Goal: Information Seeking & Learning: Learn about a topic

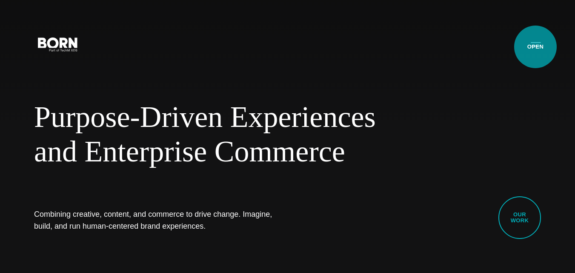
click at [536, 47] on button "Primary Menu" at bounding box center [536, 44] width 20 height 18
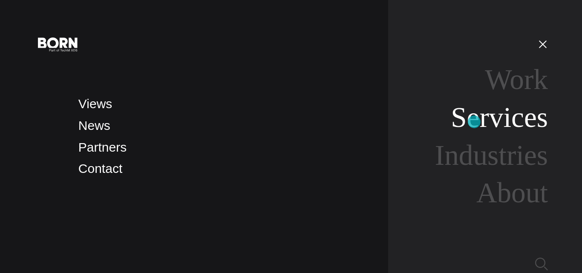
click at [474, 120] on link "Services" at bounding box center [498, 117] width 97 height 32
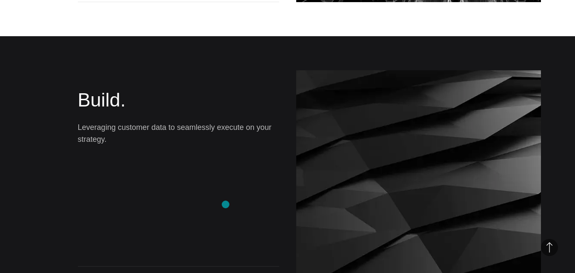
scroll to position [468, 0]
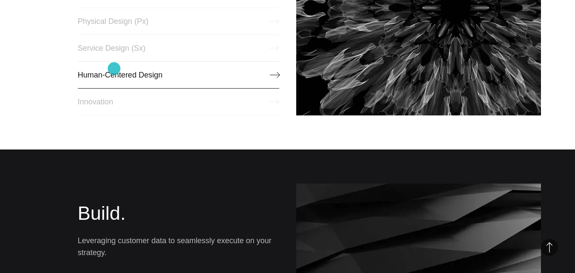
click at [114, 69] on link "Human-Centered Design" at bounding box center [178, 74] width 201 height 27
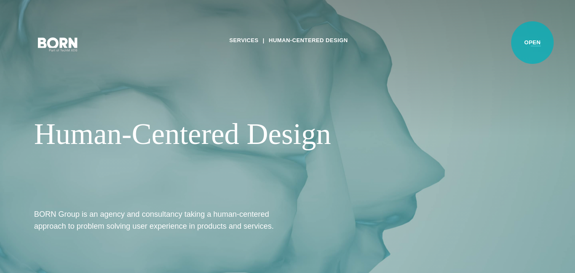
click at [533, 43] on button "Primary Menu" at bounding box center [536, 44] width 20 height 18
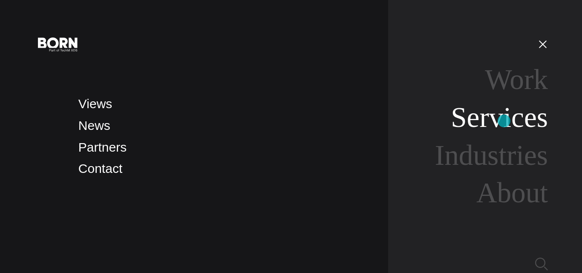
click at [504, 121] on link "Services" at bounding box center [498, 117] width 97 height 32
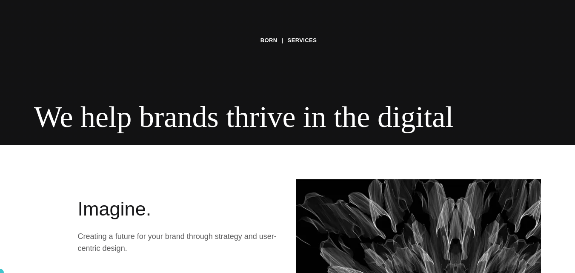
scroll to position [255, 0]
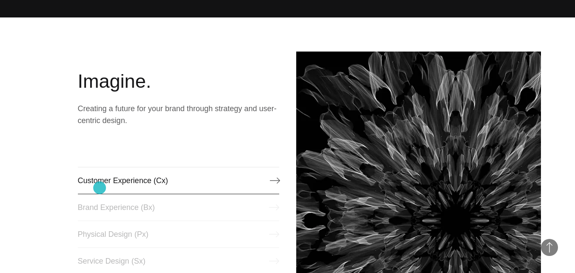
click at [100, 188] on link "Customer Experience (Cx)" at bounding box center [178, 180] width 201 height 27
